Goal: Transaction & Acquisition: Purchase product/service

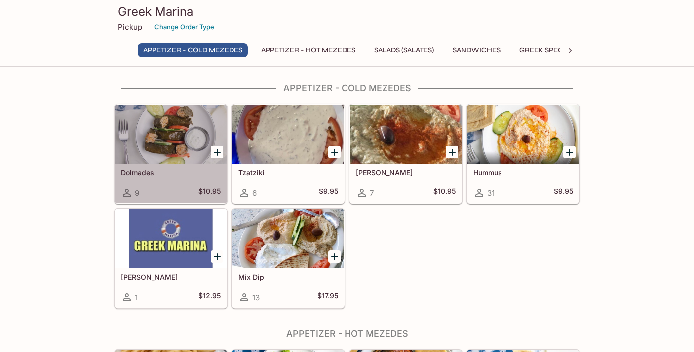
click at [142, 159] on div at bounding box center [171, 134] width 112 height 59
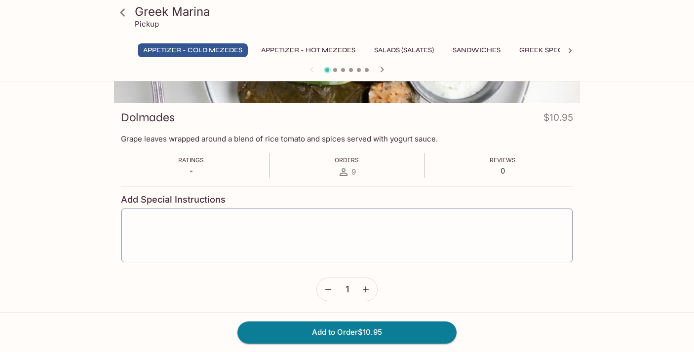
scroll to position [116, 0]
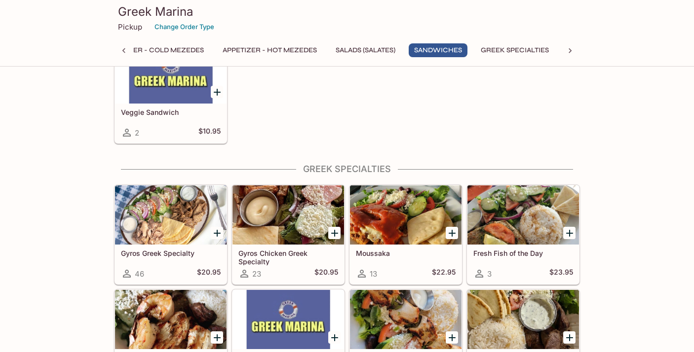
scroll to position [797, 0]
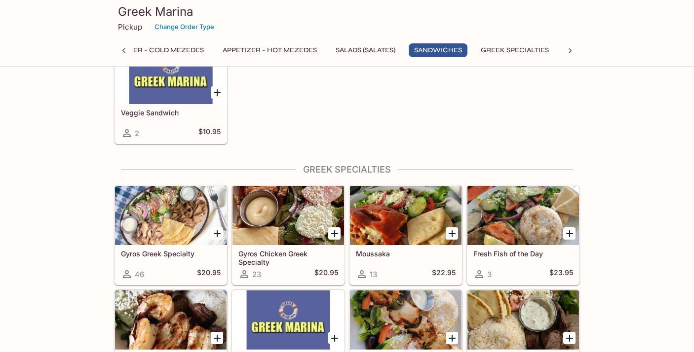
click at [288, 215] on div at bounding box center [288, 215] width 112 height 59
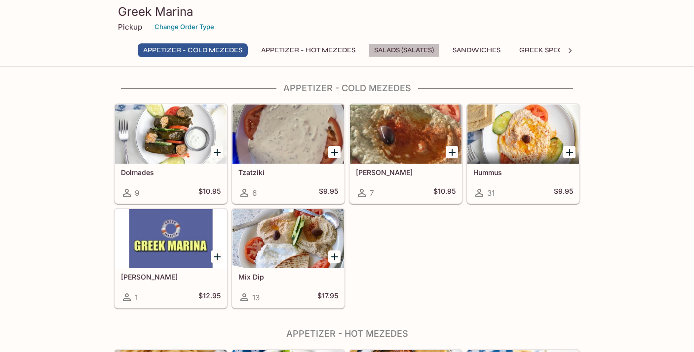
click at [411, 46] on button "Salads (Salates)" at bounding box center [404, 50] width 71 height 14
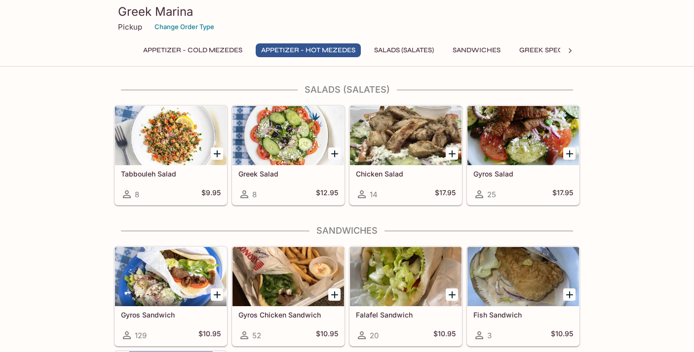
scroll to position [491, 0]
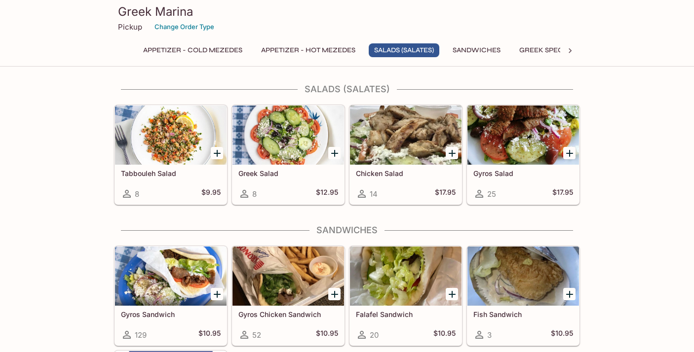
click at [552, 48] on button "Greek Specialties" at bounding box center [553, 50] width 79 height 14
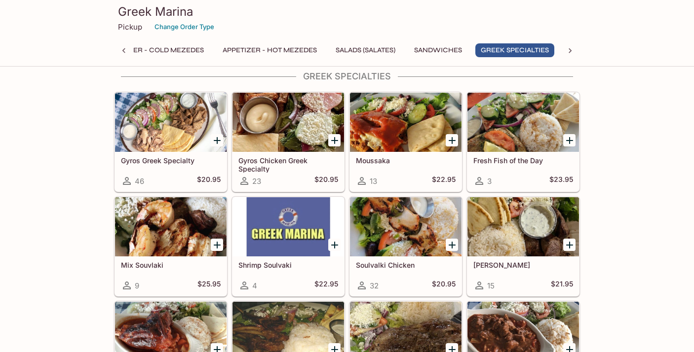
scroll to position [893, 0]
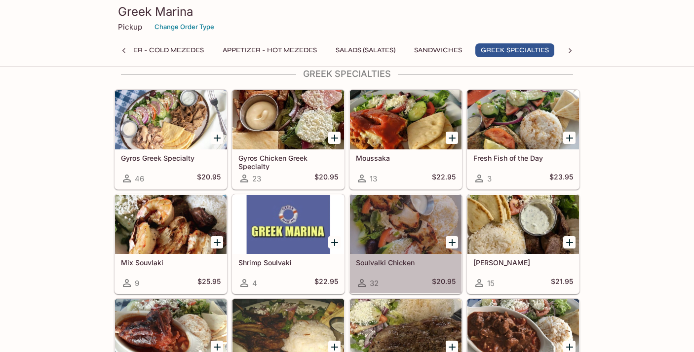
click at [387, 220] on div at bounding box center [406, 224] width 112 height 59
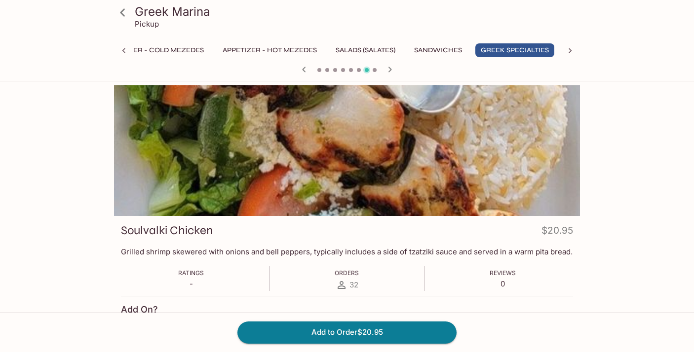
click at [124, 9] on icon at bounding box center [122, 12] width 5 height 8
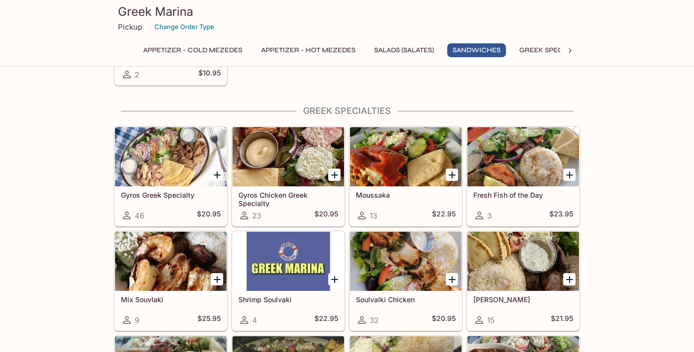
scroll to position [859, 0]
